Goal: Task Accomplishment & Management: Manage account settings

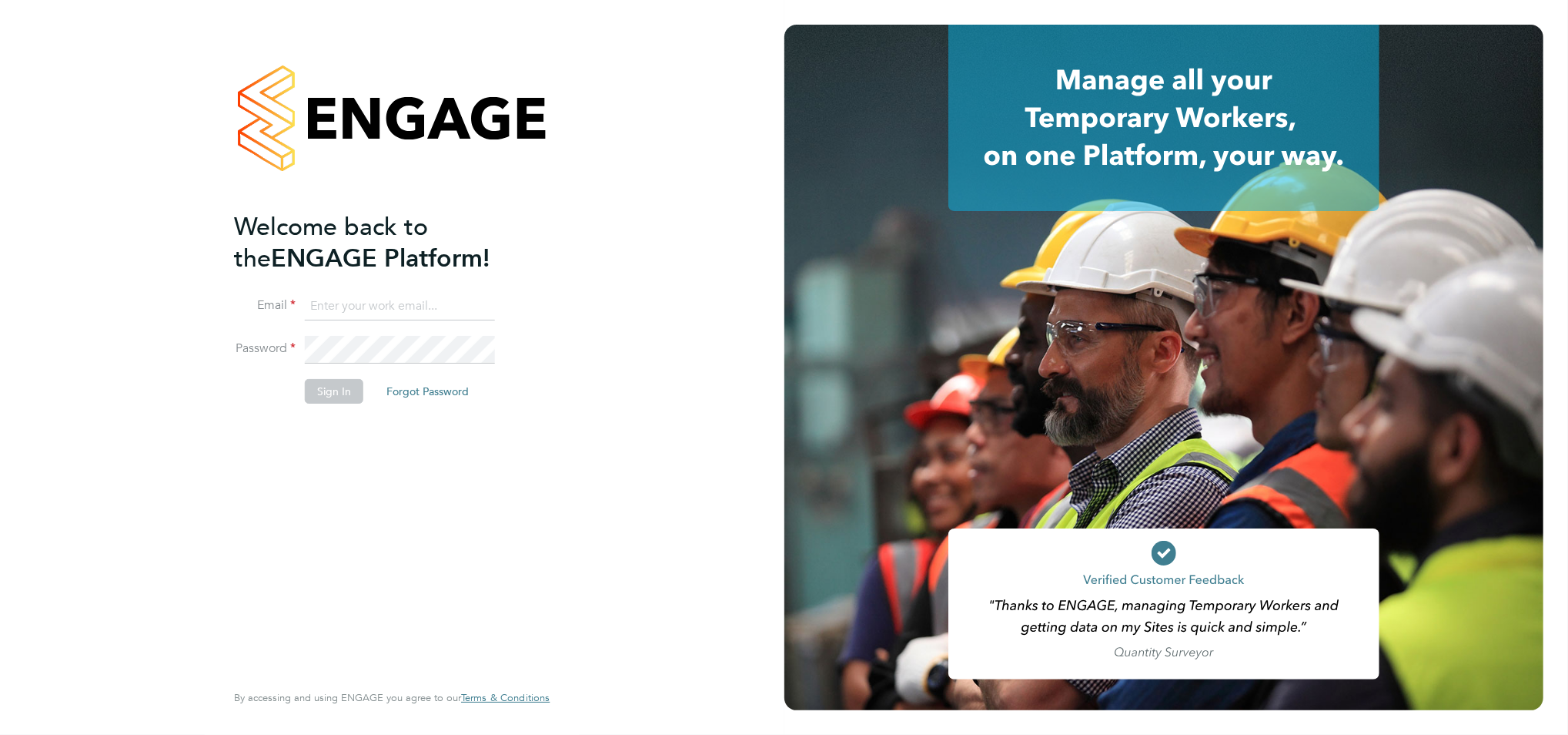
type input "[EMAIL_ADDRESS][PERSON_NAME][DOMAIN_NAME]"
click at [318, 389] on button "Sign In" at bounding box center [334, 391] width 59 height 24
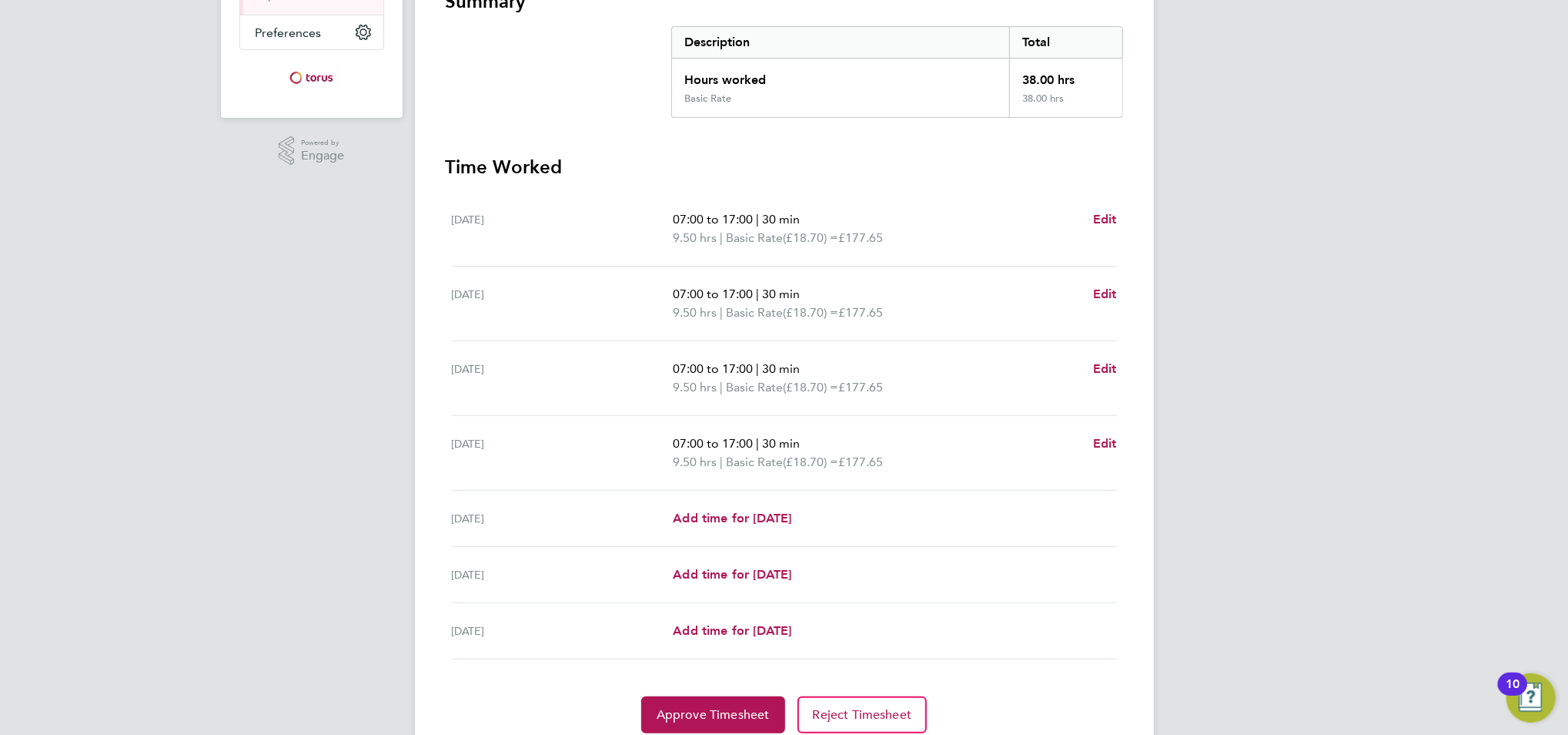
scroll to position [308, 0]
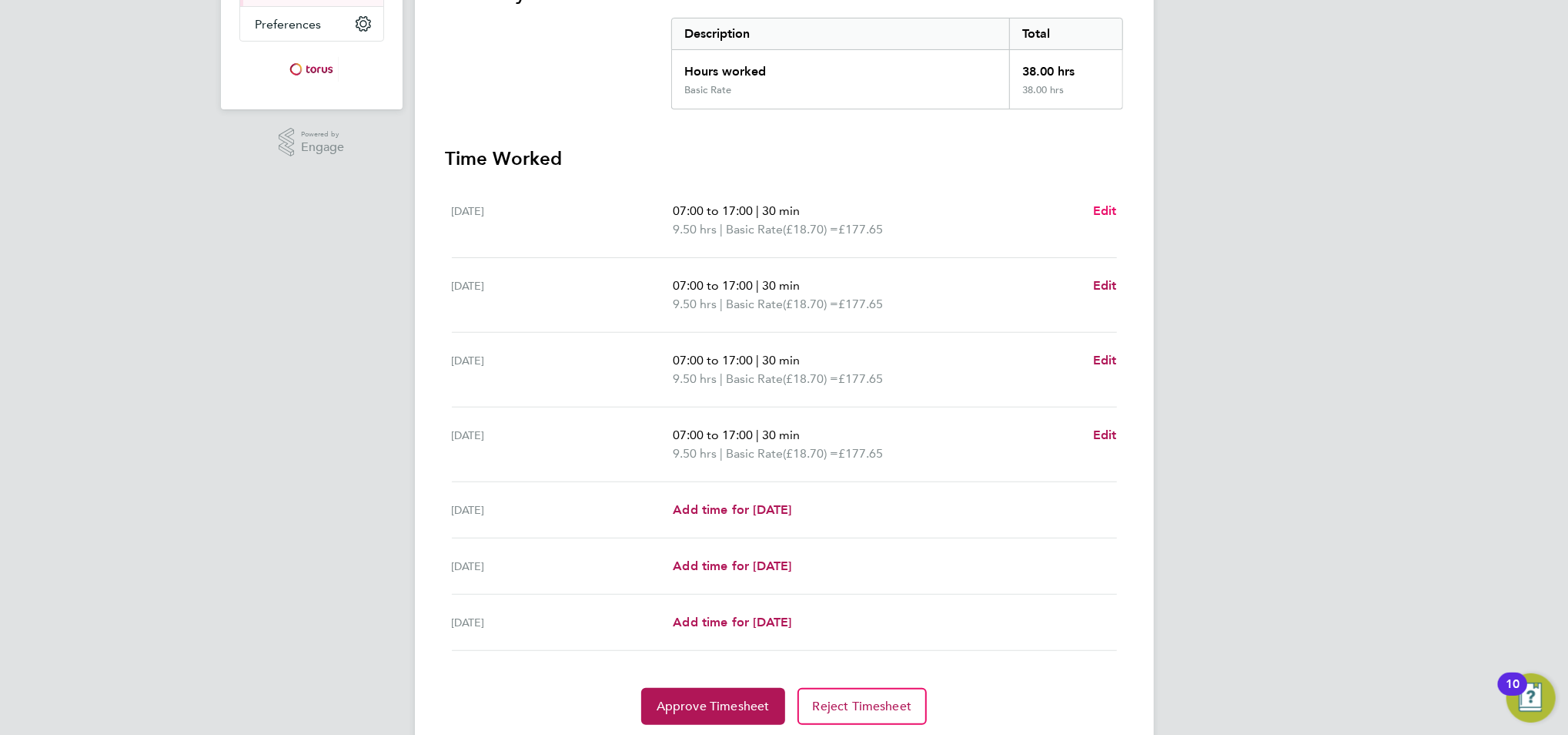
click at [1093, 204] on span "Edit" at bounding box center [1105, 210] width 23 height 15
select select "30"
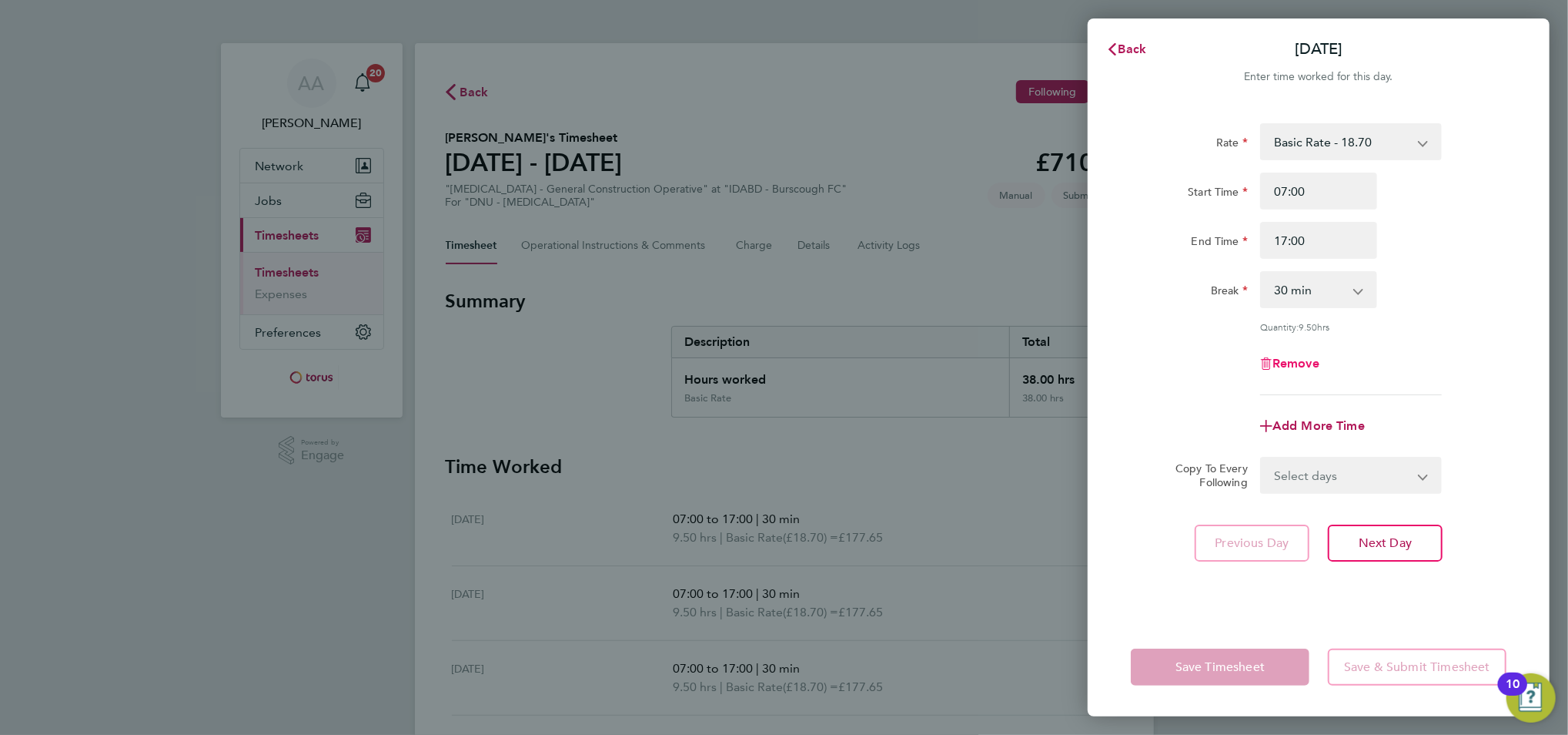
click at [1298, 357] on span "Remove" at bounding box center [1296, 363] width 47 height 15
select select "null"
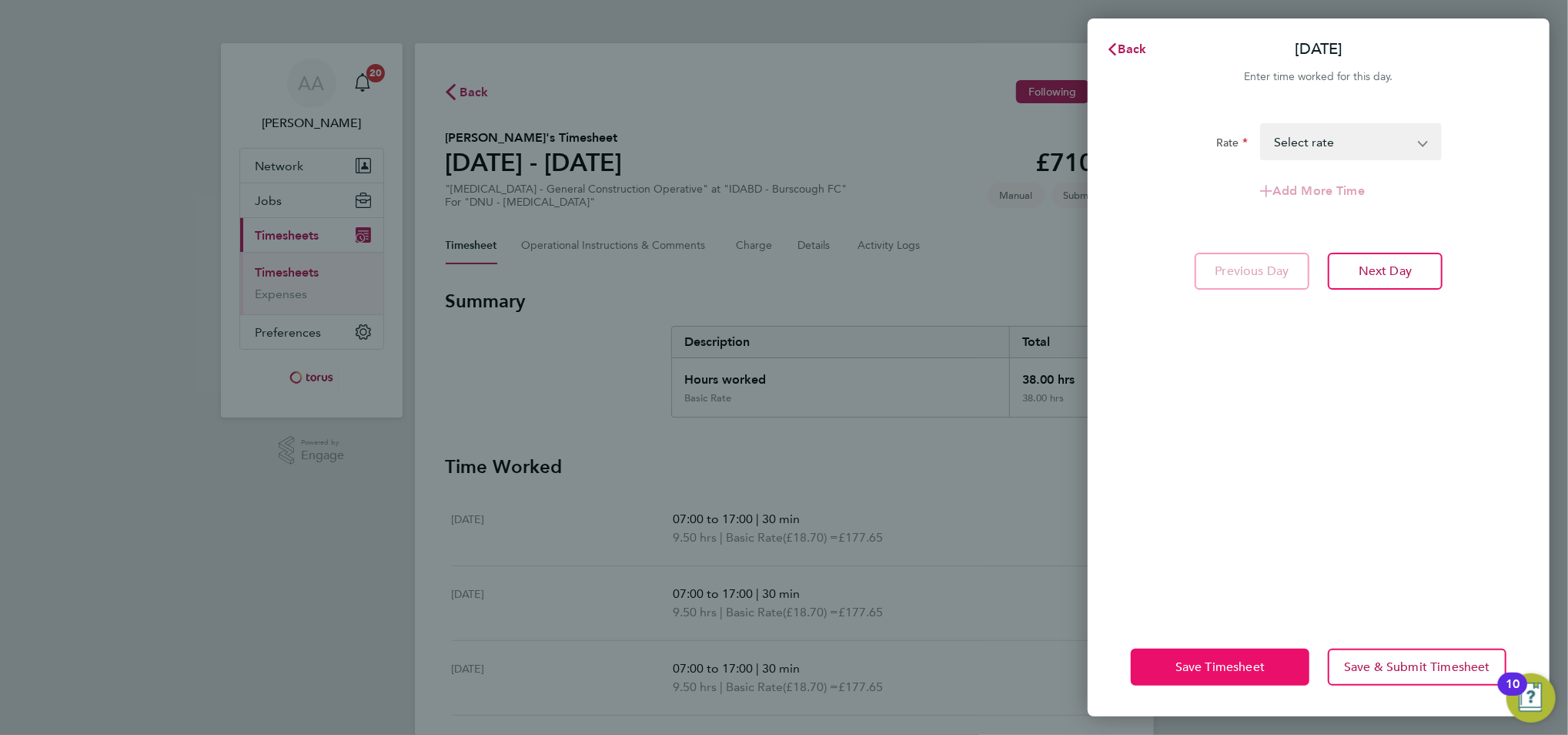
click at [1235, 658] on button "Save Timesheet" at bounding box center [1220, 667] width 179 height 37
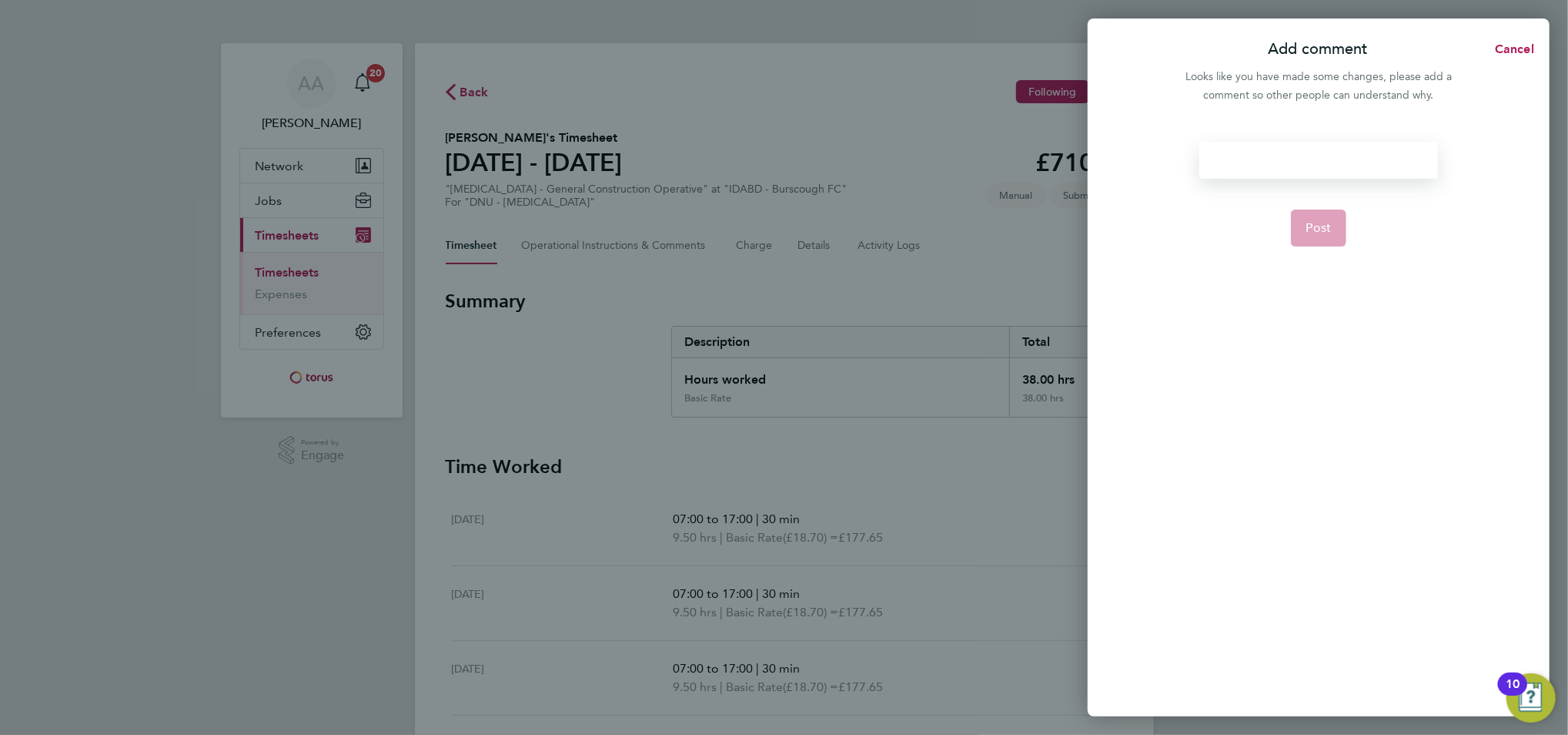
click at [1344, 164] on div at bounding box center [1318, 160] width 238 height 37
click at [1316, 228] on span "Post" at bounding box center [1319, 228] width 25 height 16
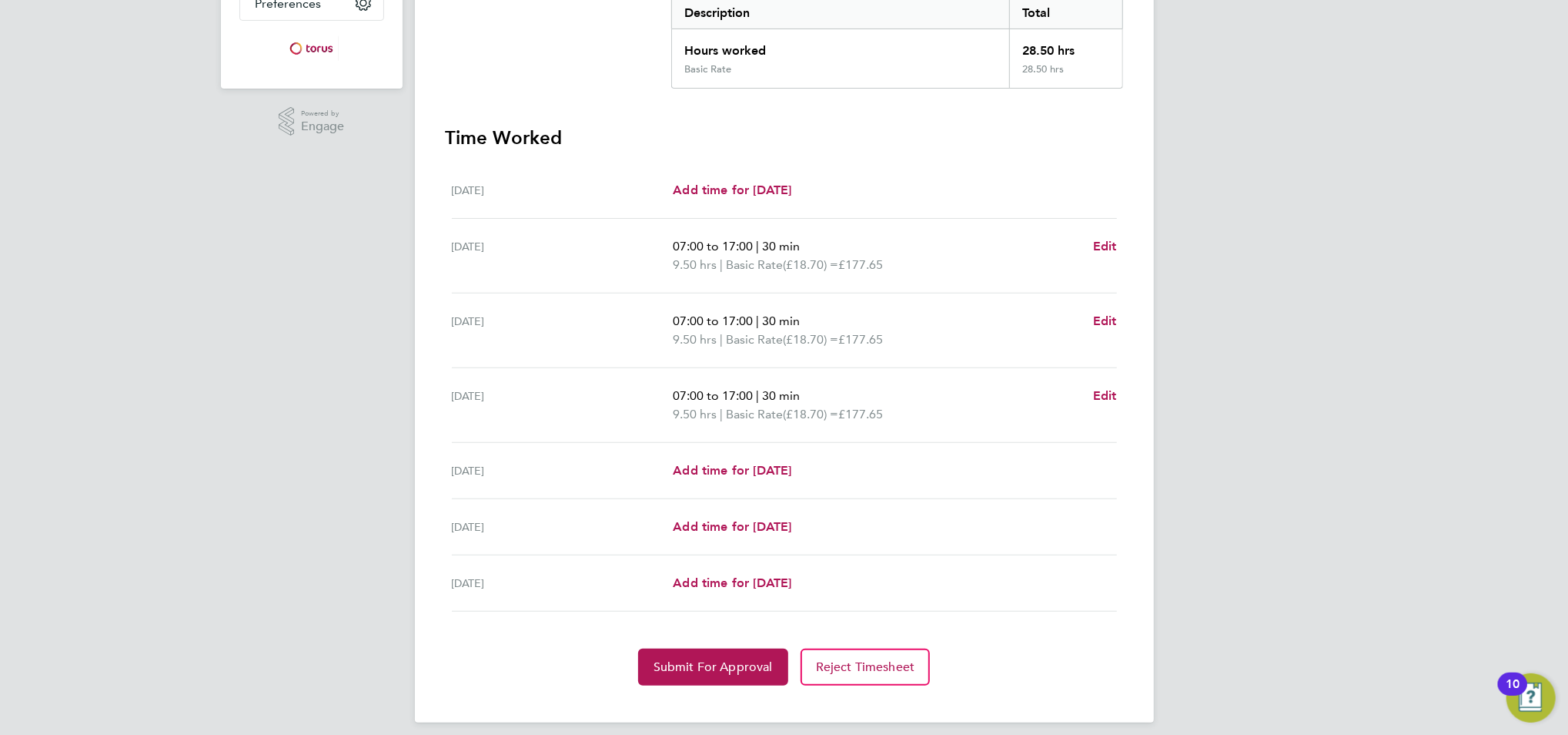
scroll to position [337, 0]
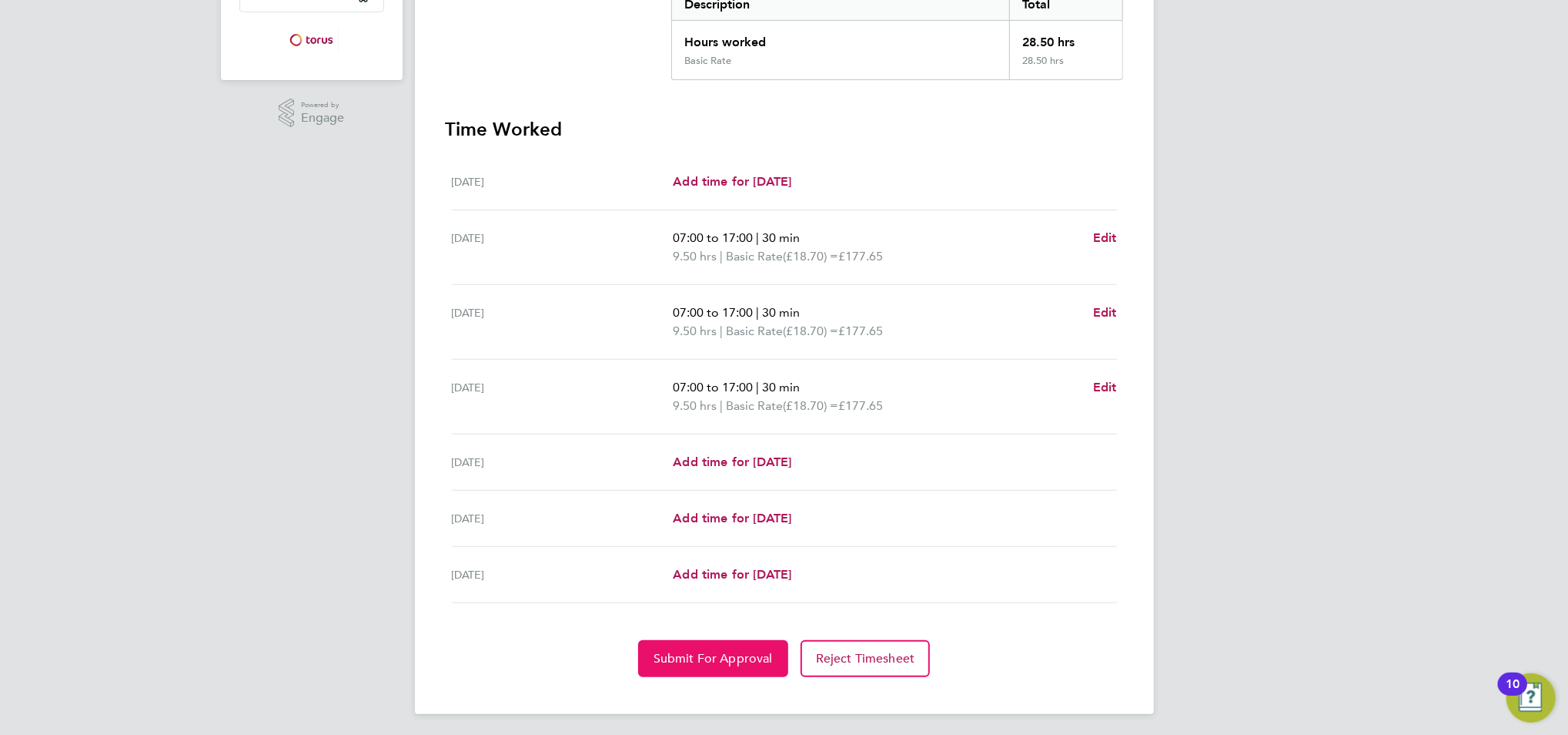
click at [767, 653] on span "Submit For Approval" at bounding box center [713, 658] width 119 height 16
click at [762, 653] on span "Approve Timesheet" at bounding box center [713, 658] width 113 height 16
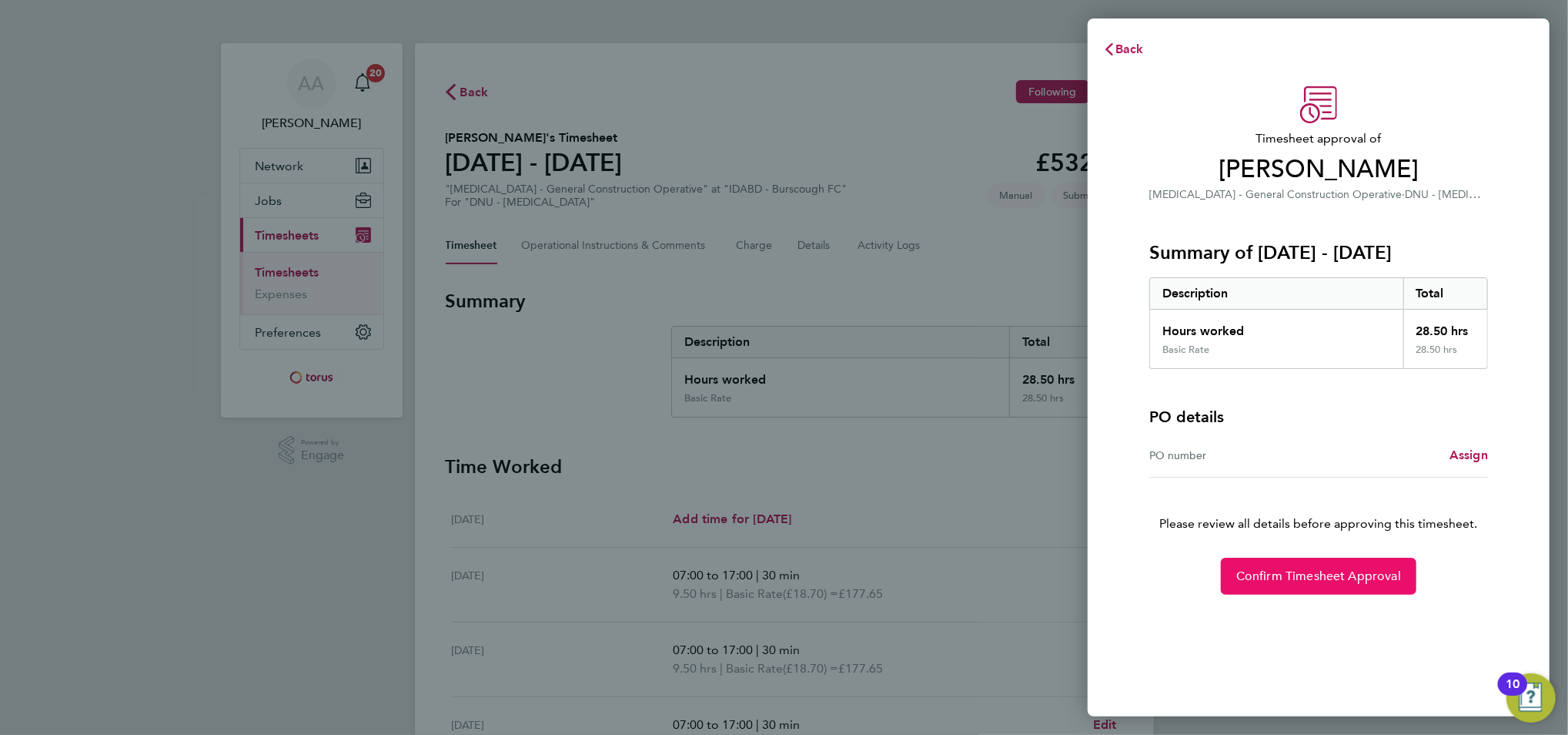
click at [1323, 574] on span "Confirm Timesheet Approval" at bounding box center [1318, 576] width 164 height 16
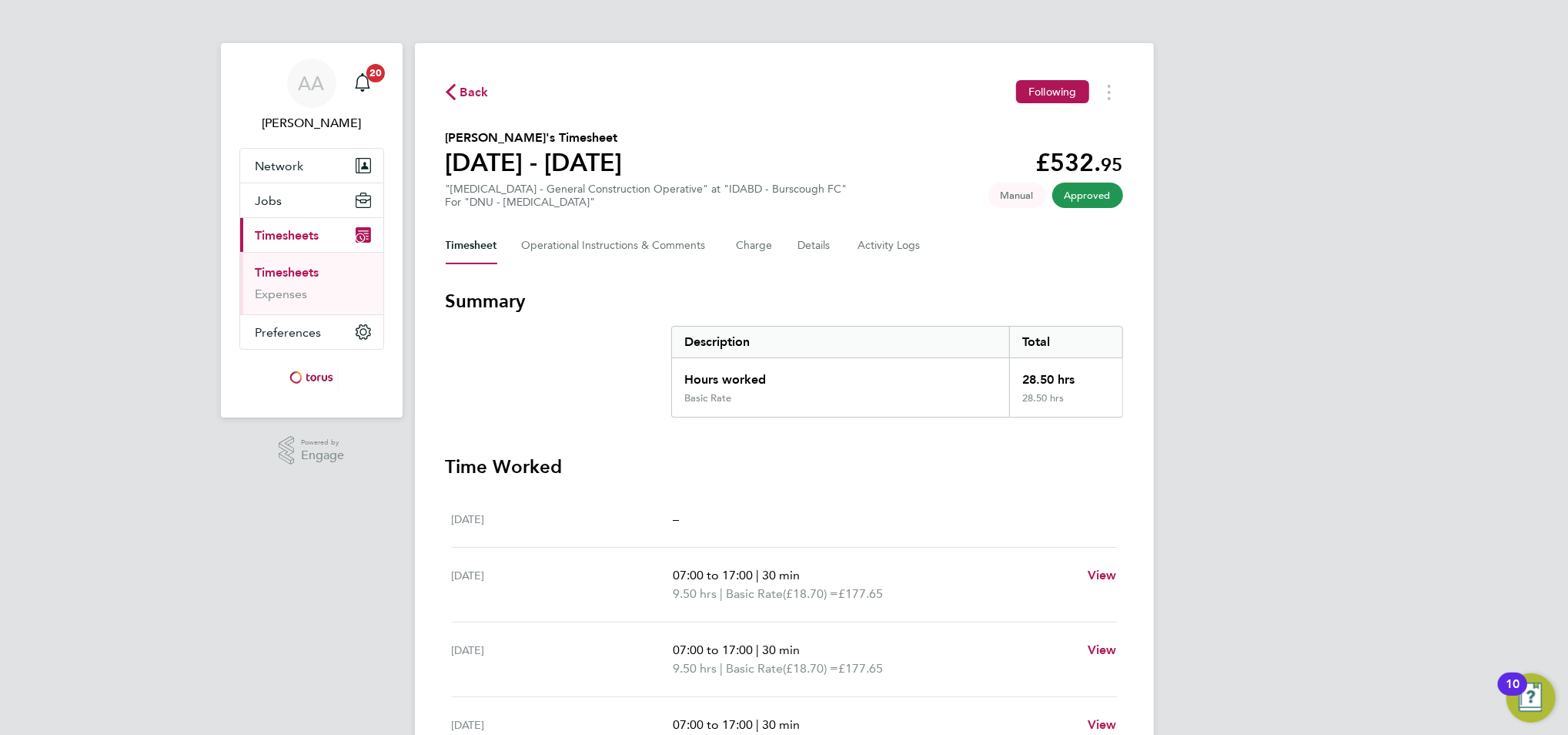
click at [306, 267] on link "Timesheets" at bounding box center [287, 272] width 64 height 15
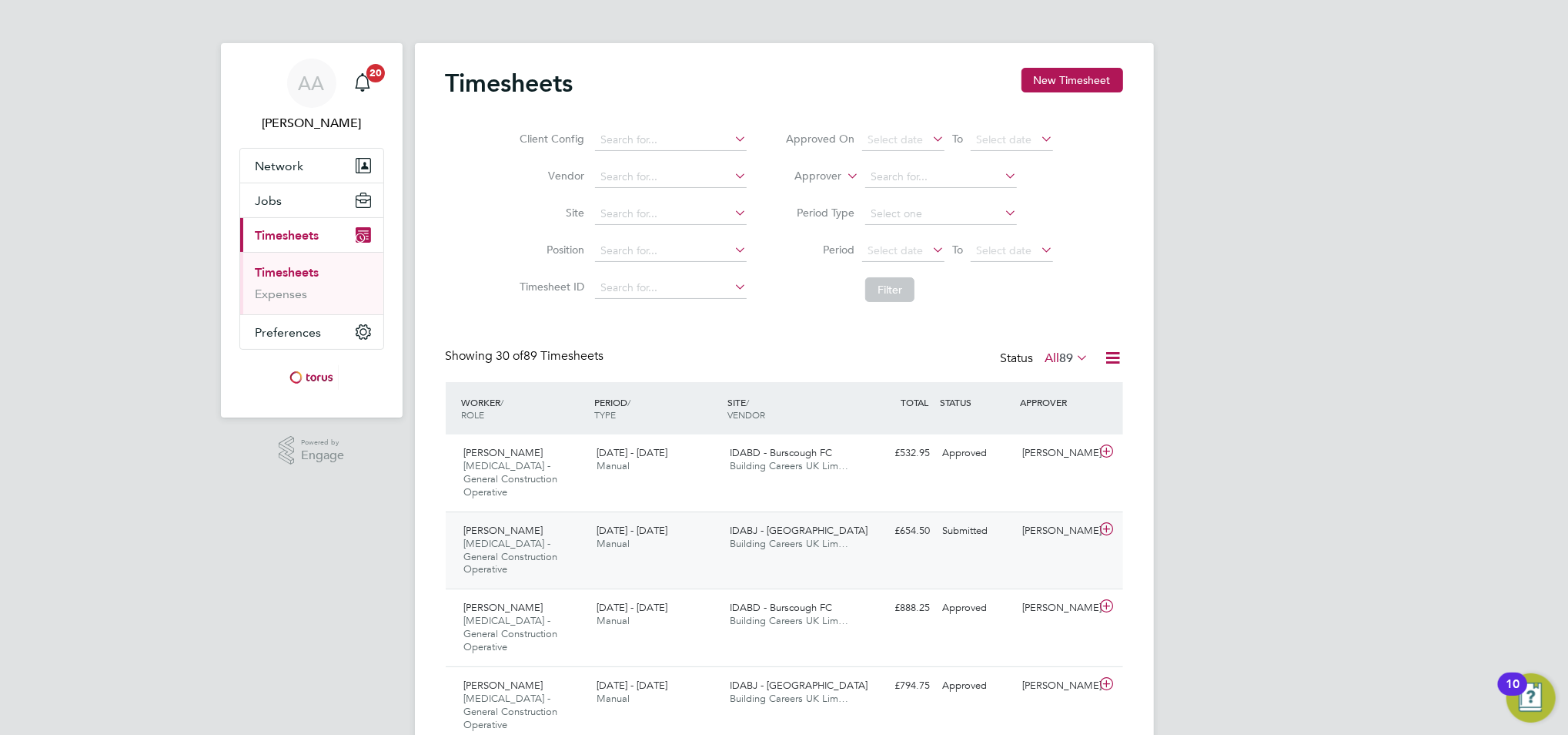
click at [780, 523] on span "IDABJ - [GEOGRAPHIC_DATA]" at bounding box center [799, 530] width 138 height 13
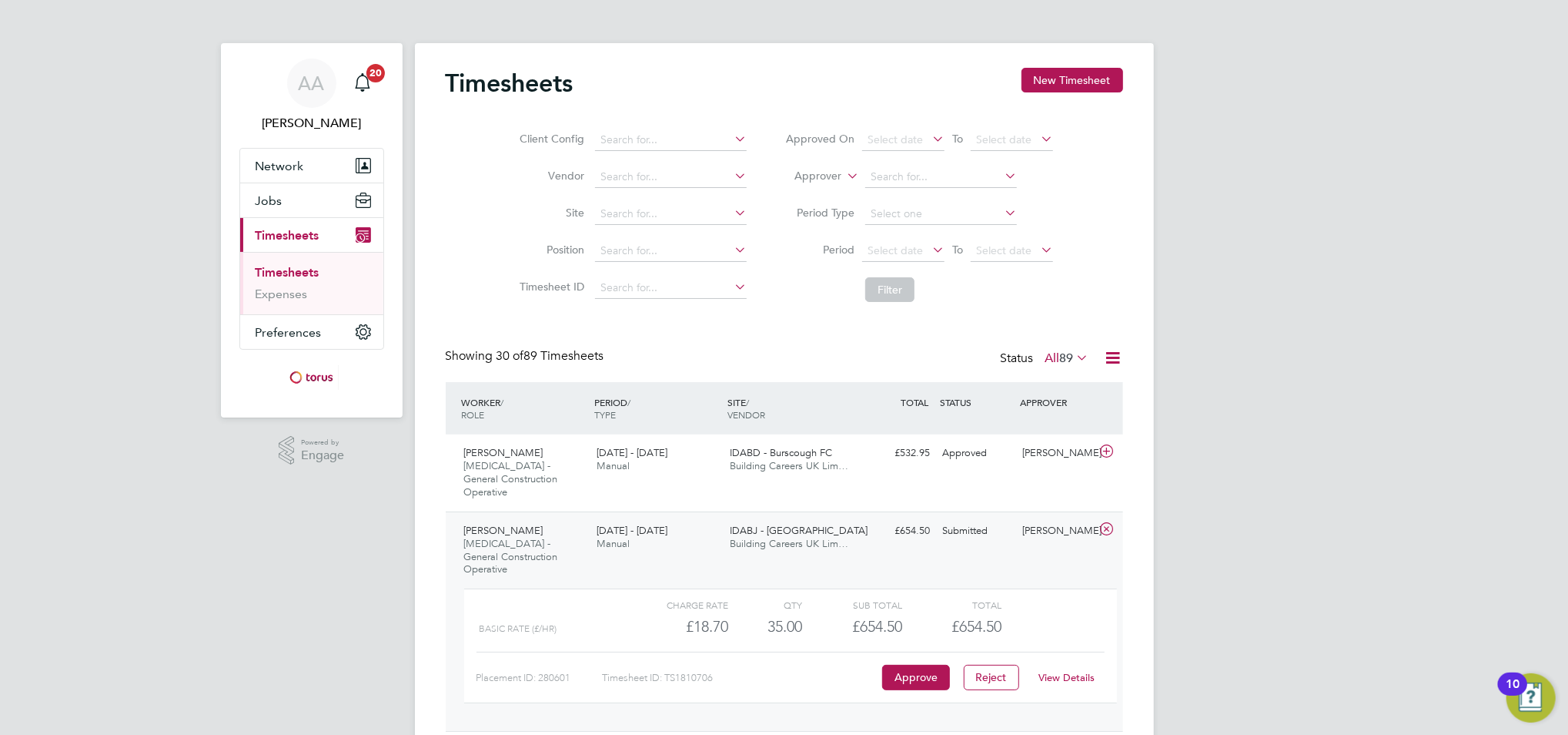
click at [1044, 671] on link "View Details" at bounding box center [1067, 677] width 56 height 13
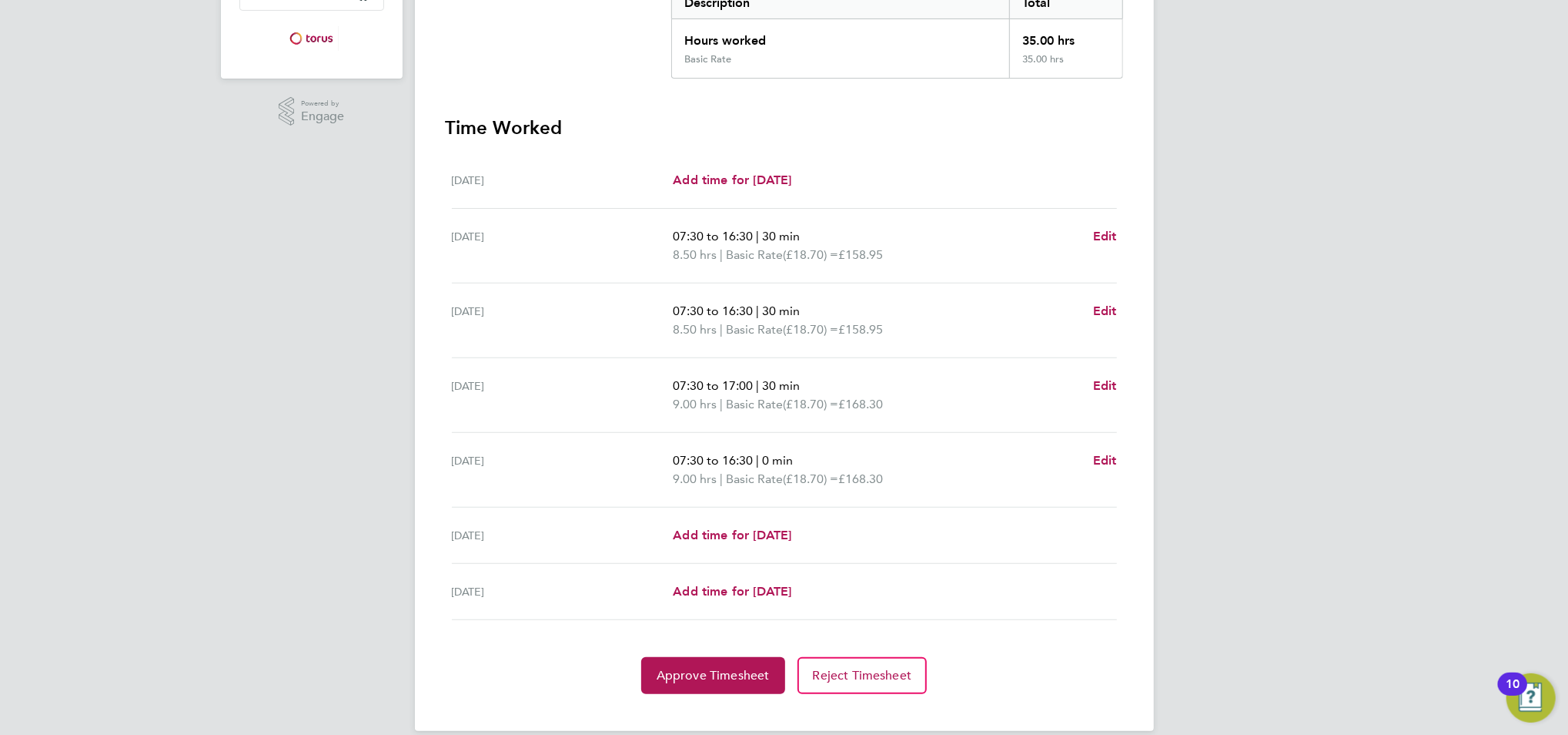
scroll to position [356, 0]
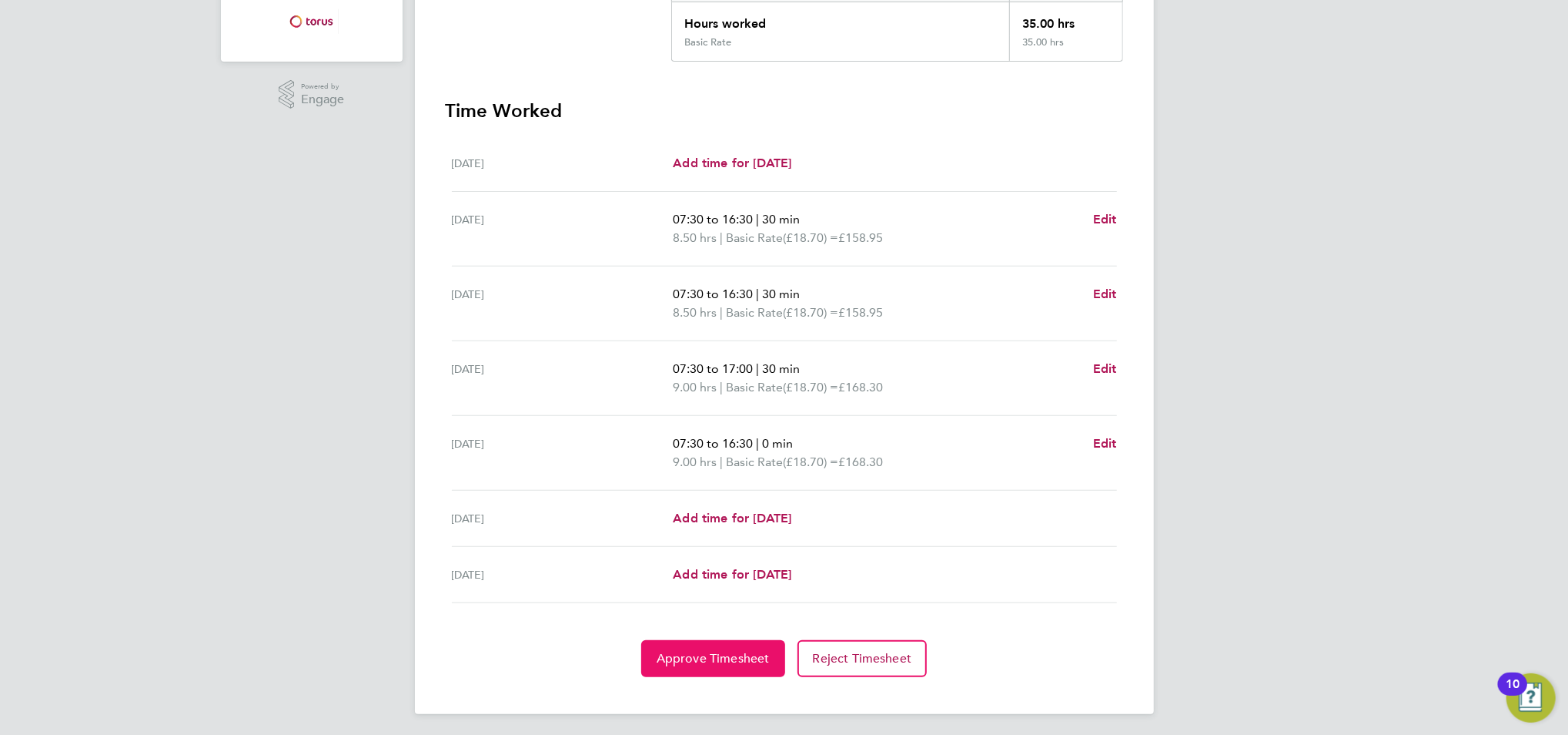
click at [739, 656] on span "Approve Timesheet" at bounding box center [713, 658] width 113 height 16
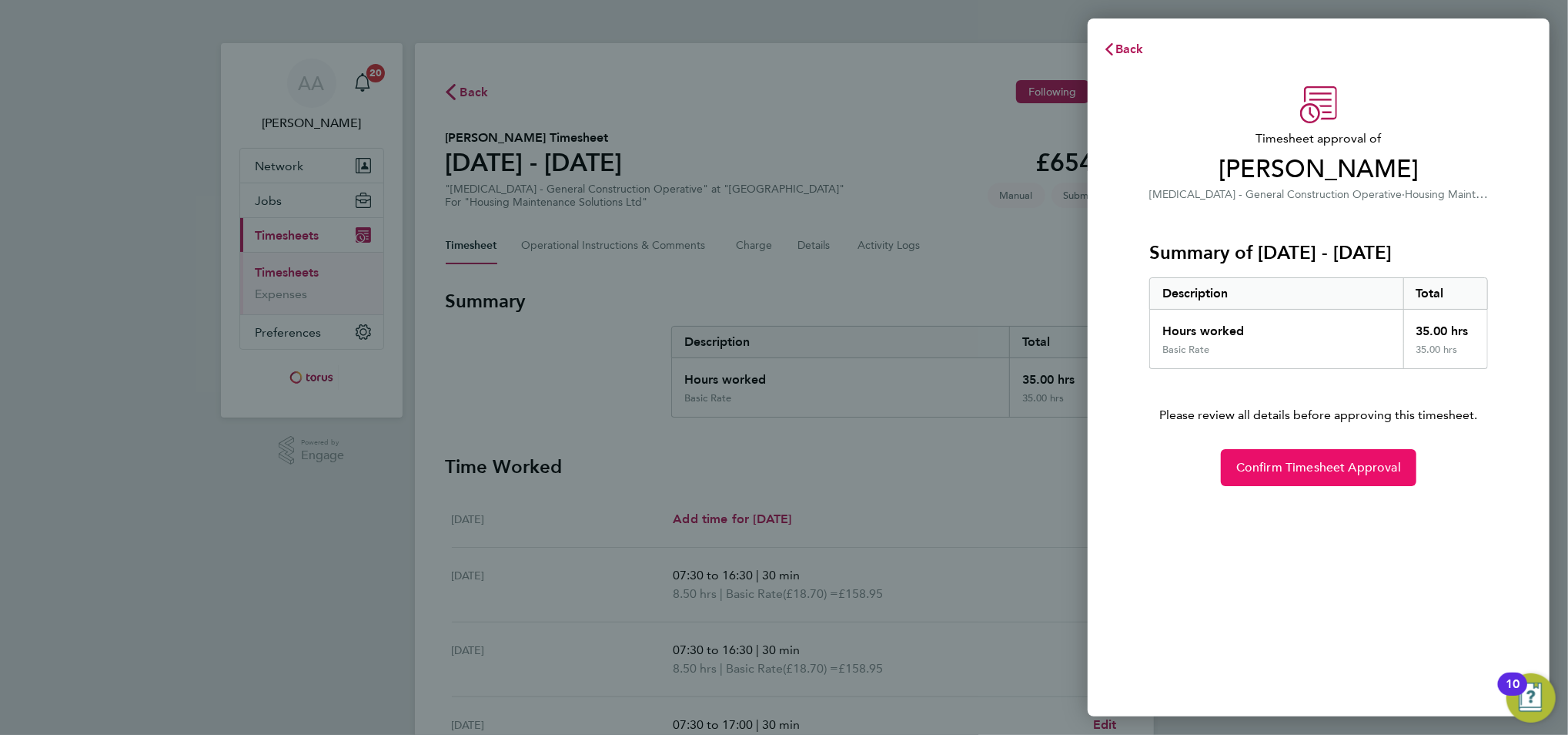
click at [1237, 466] on span "Confirm Timesheet Approval" at bounding box center [1318, 468] width 164 height 16
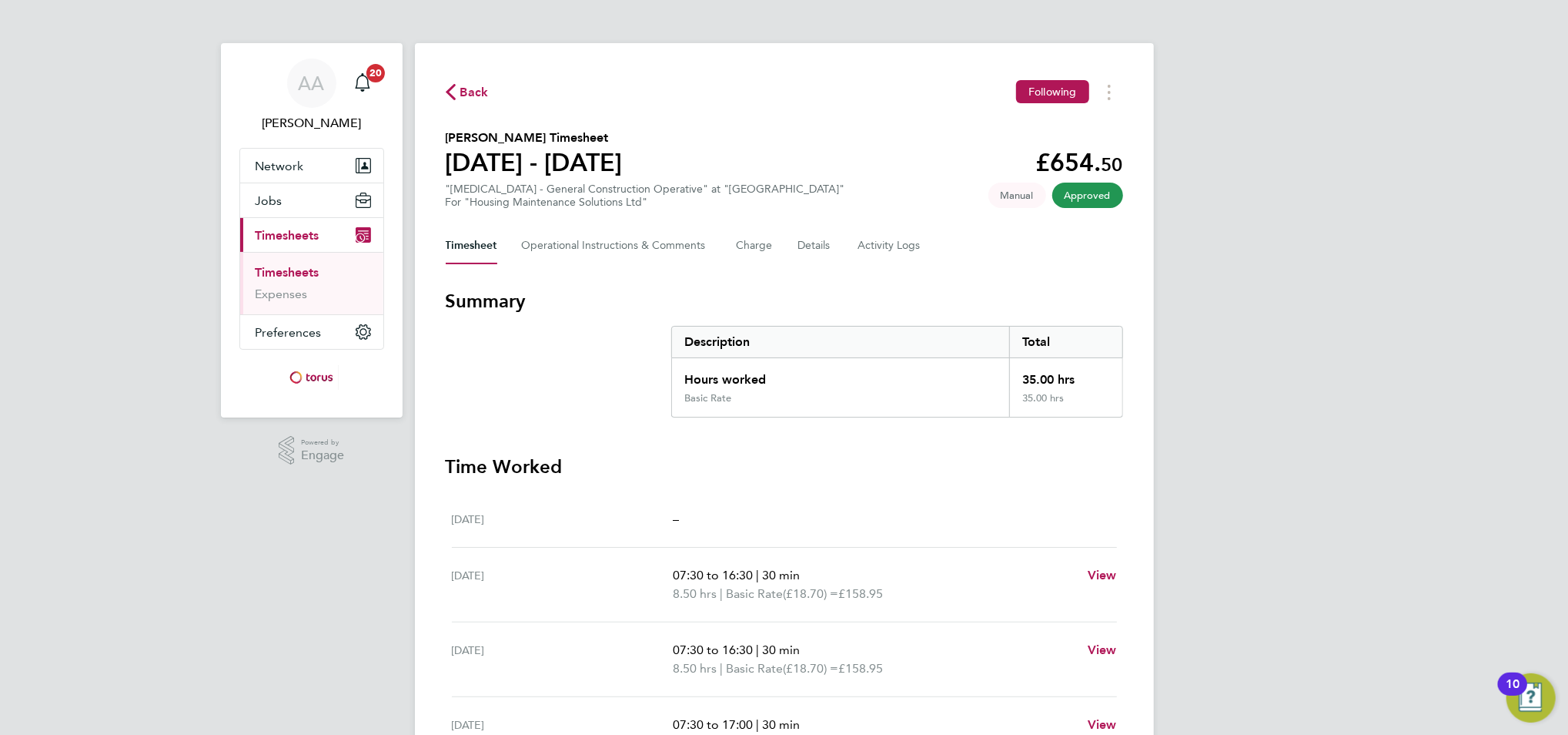
click at [271, 277] on link "Timesheets" at bounding box center [287, 272] width 64 height 15
